Goal: Information Seeking & Learning: Learn about a topic

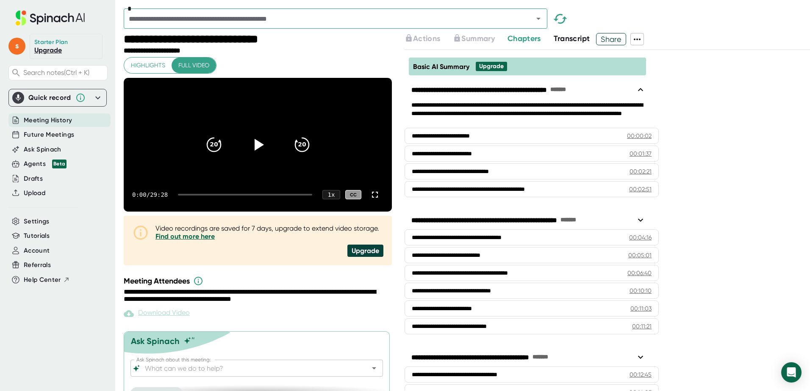
click at [571, 38] on span "Transcript" at bounding box center [572, 38] width 36 height 9
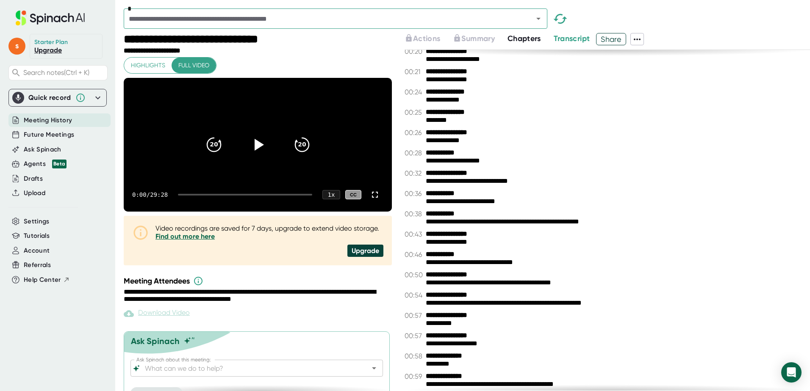
scroll to position [212, 0]
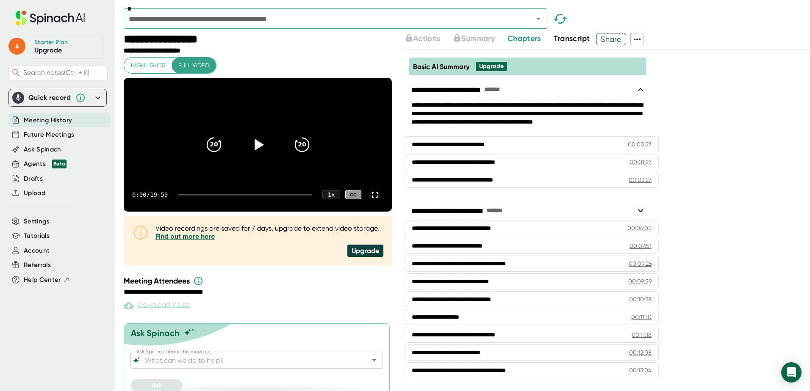
click at [565, 39] on span "Transcript" at bounding box center [572, 38] width 36 height 9
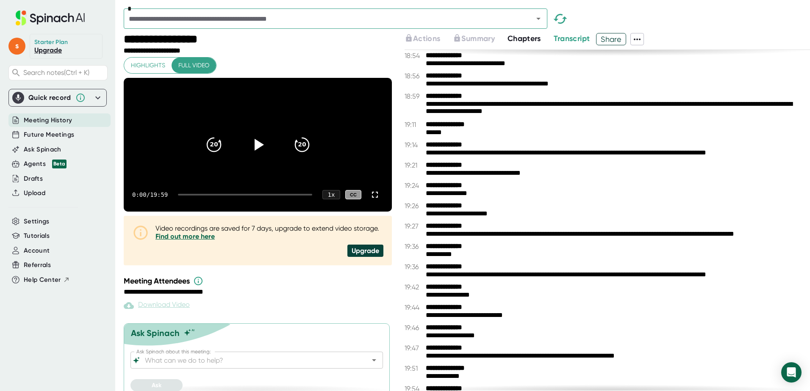
scroll to position [5733, 0]
